Goal: Find specific page/section: Find specific page/section

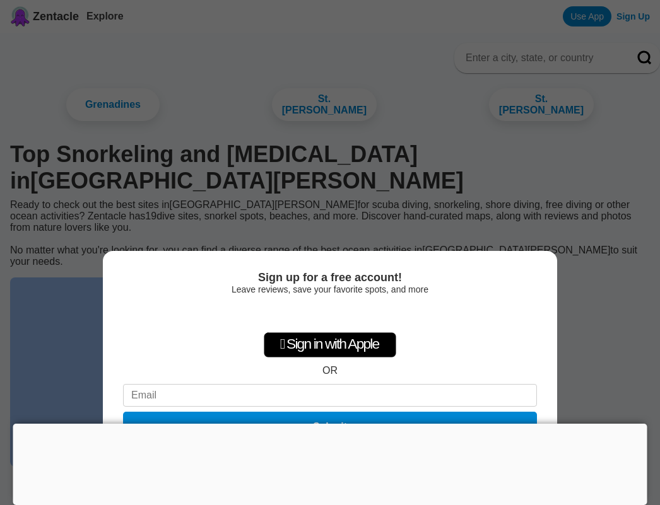
click at [349, 311] on div "Se connecter avec Google. S'ouvre dans un nouvel onglet." at bounding box center [330, 315] width 146 height 28
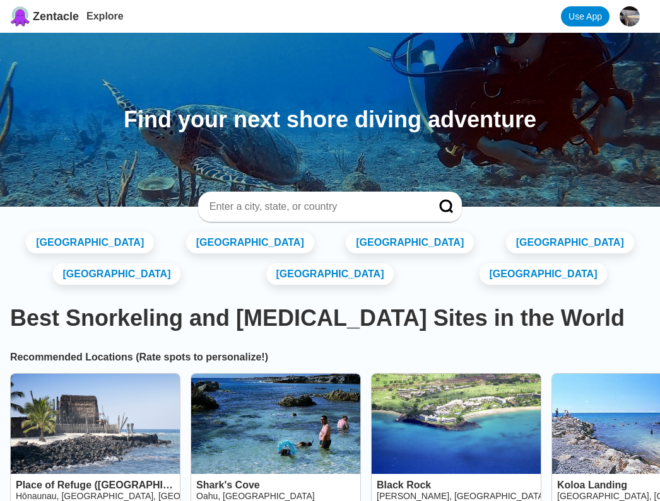
click at [277, 207] on input at bounding box center [314, 207] width 213 height 13
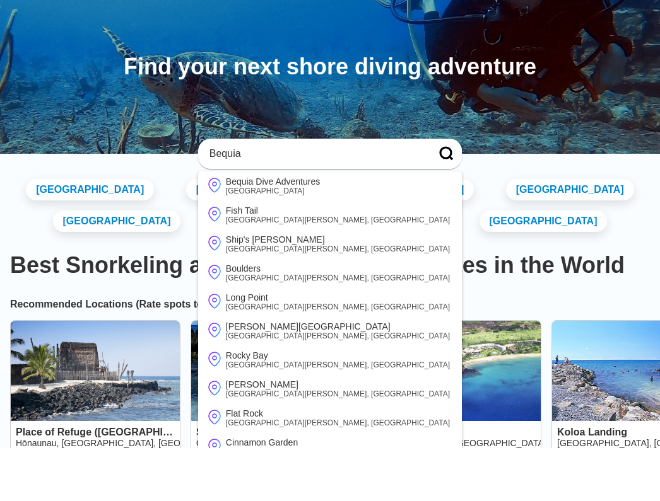
type input "Bequia"
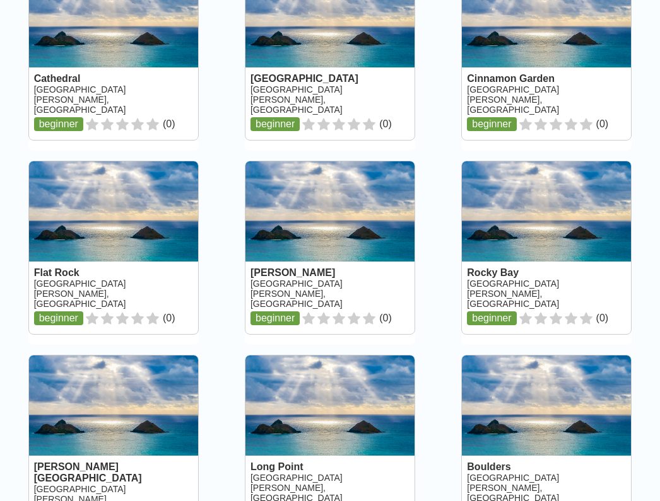
scroll to position [309, 0]
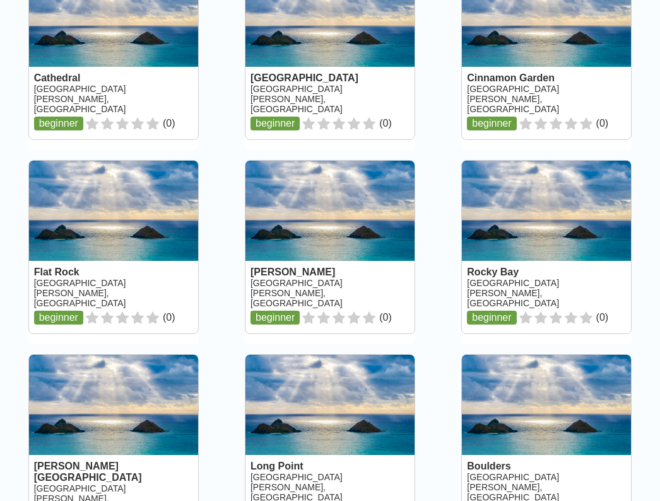
click at [64, 234] on link at bounding box center [113, 247] width 169 height 173
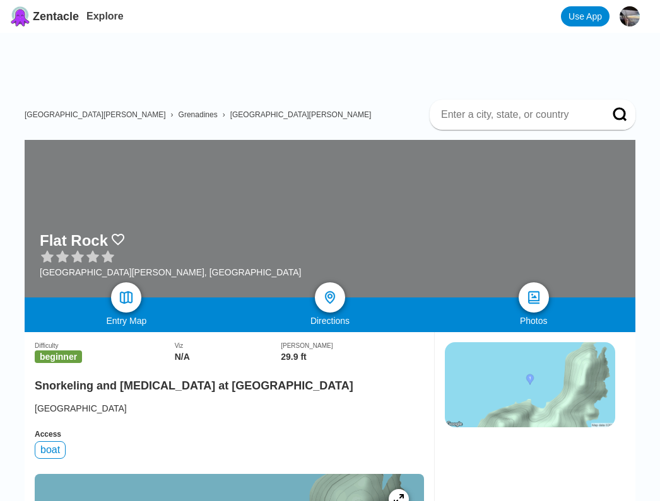
click at [122, 298] on img at bounding box center [126, 297] width 15 height 15
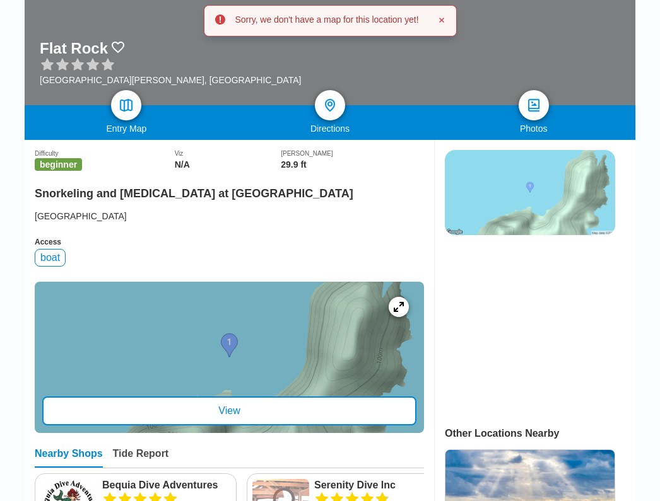
click at [320, 426] on div "View" at bounding box center [229, 411] width 374 height 29
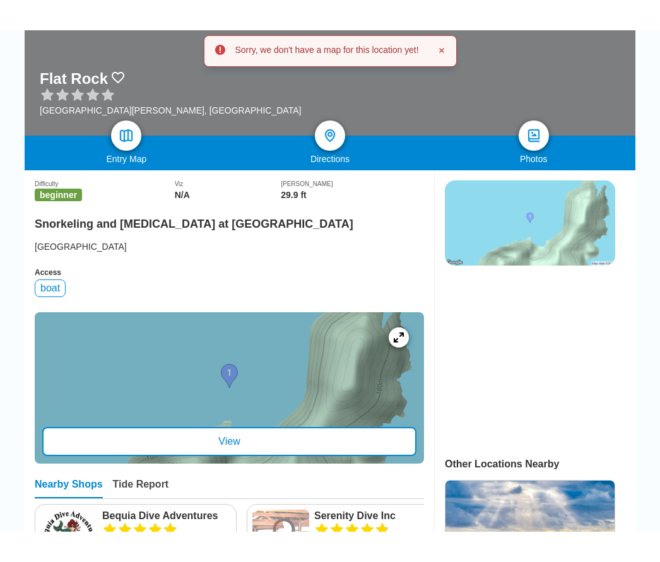
scroll to position [248, 0]
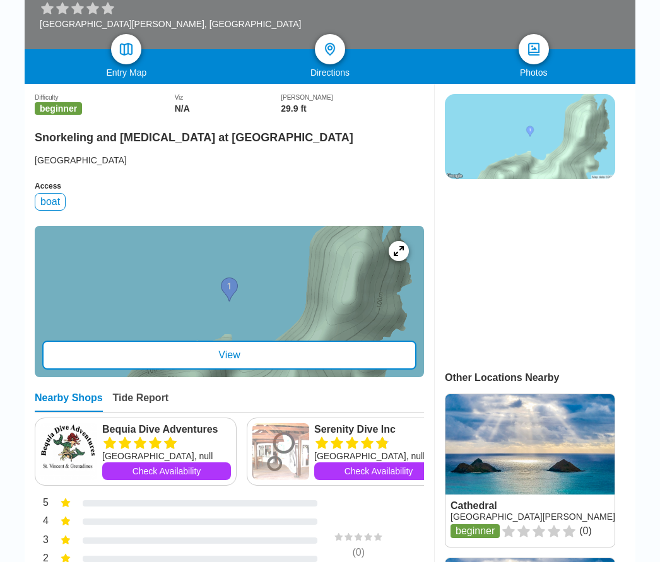
click at [531, 349] on ins at bounding box center [529, 271] width 169 height 158
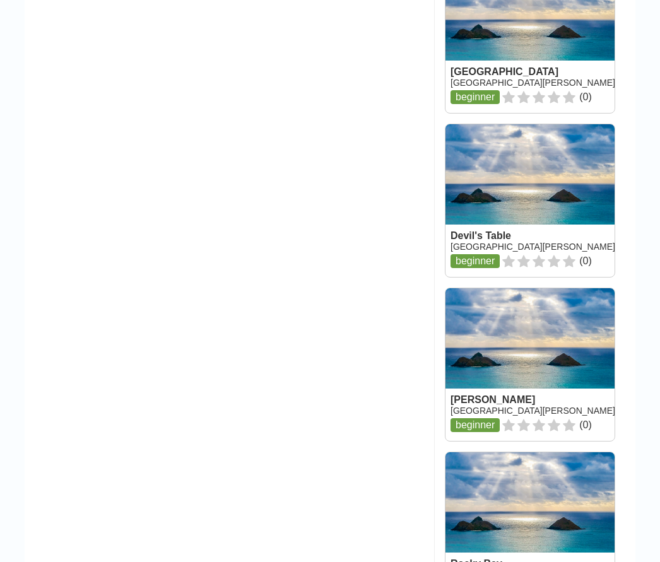
scroll to position [1499, 0]
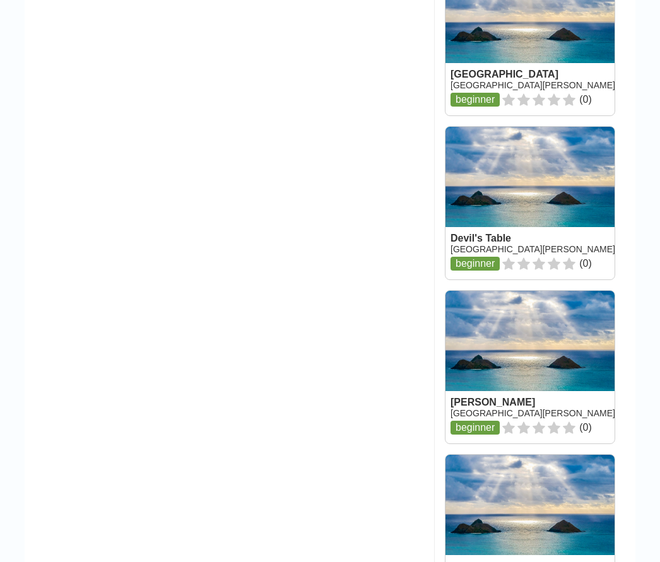
click at [520, 260] on link at bounding box center [529, 203] width 169 height 153
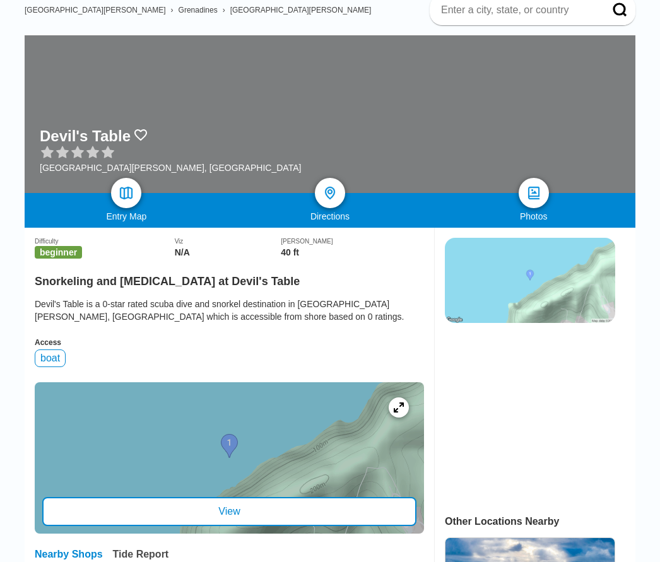
scroll to position [105, 0]
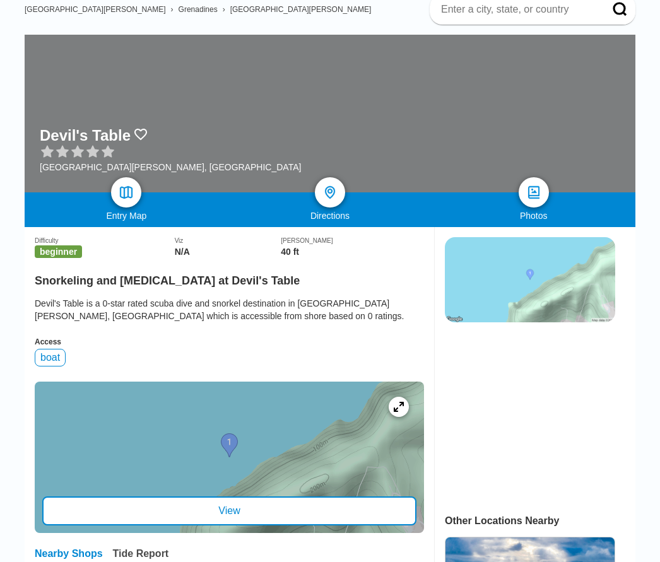
click at [341, 520] on div "View" at bounding box center [229, 511] width 374 height 29
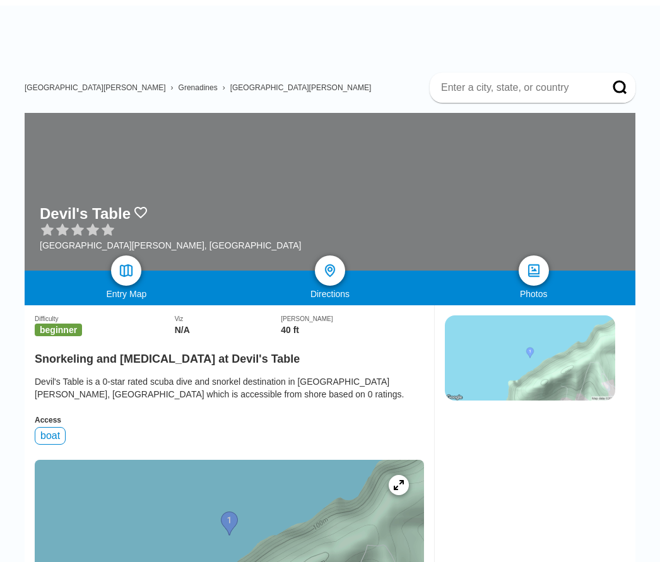
scroll to position [0, 0]
